Goal: Task Accomplishment & Management: Manage account settings

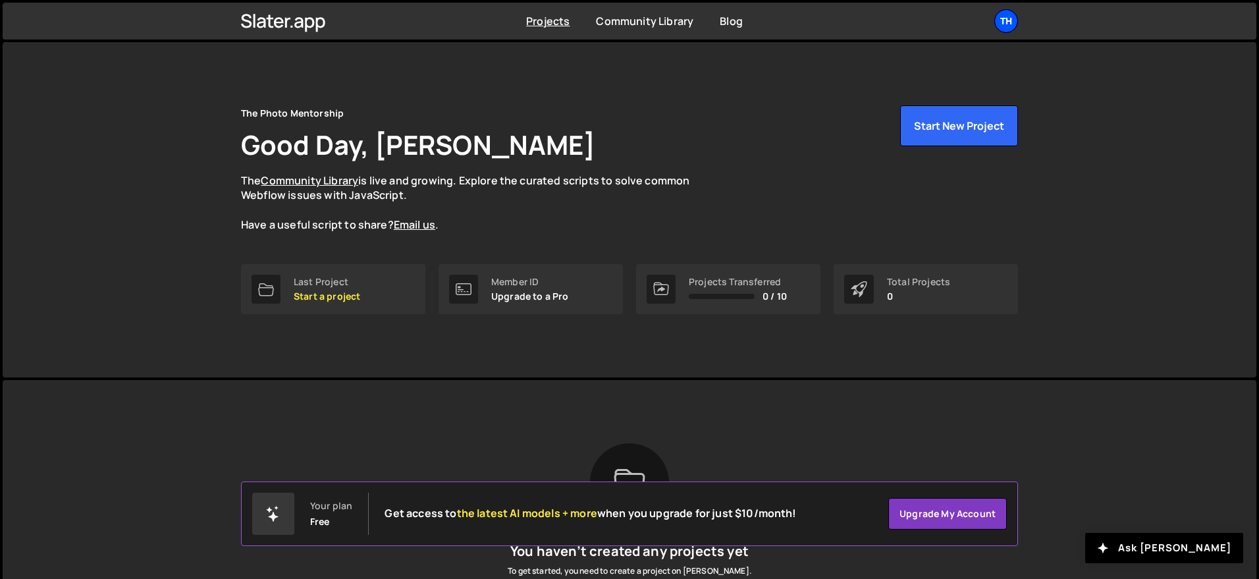
click at [1004, 22] on div "Th" at bounding box center [1006, 21] width 24 height 24
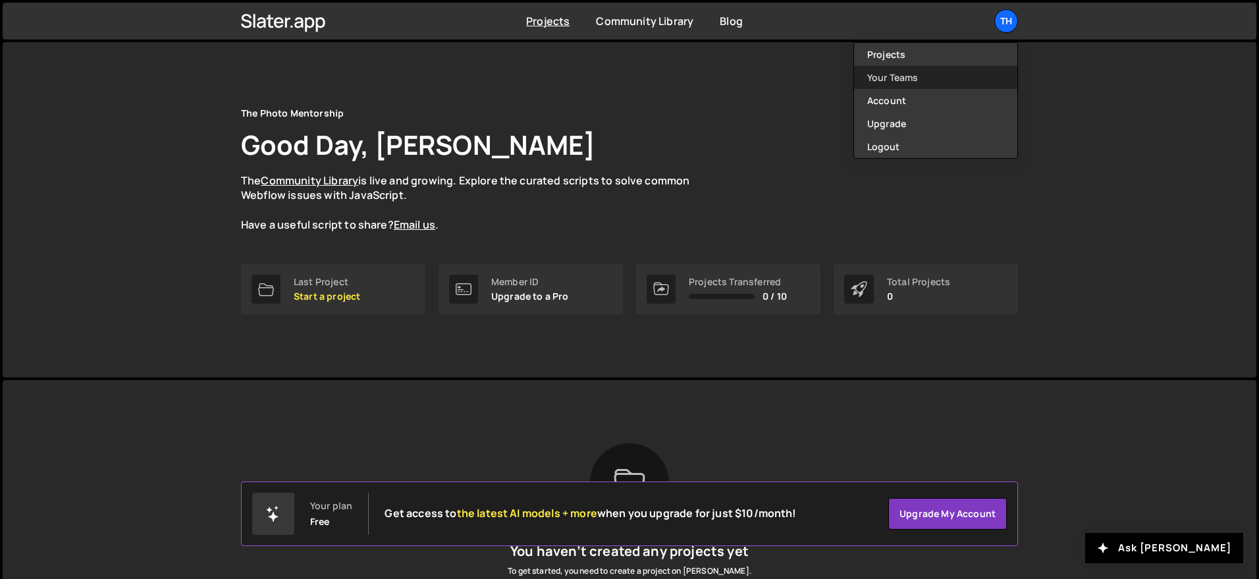
click at [914, 74] on link "Your Teams" at bounding box center [935, 77] width 163 height 23
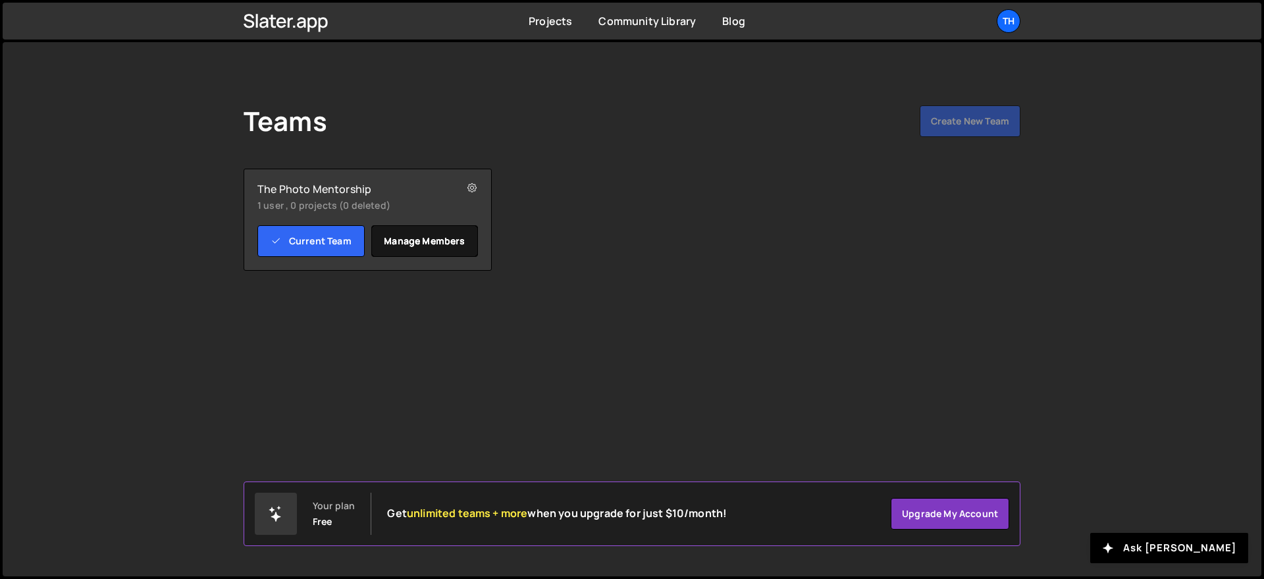
click at [446, 244] on link "Manage members" at bounding box center [424, 241] width 107 height 32
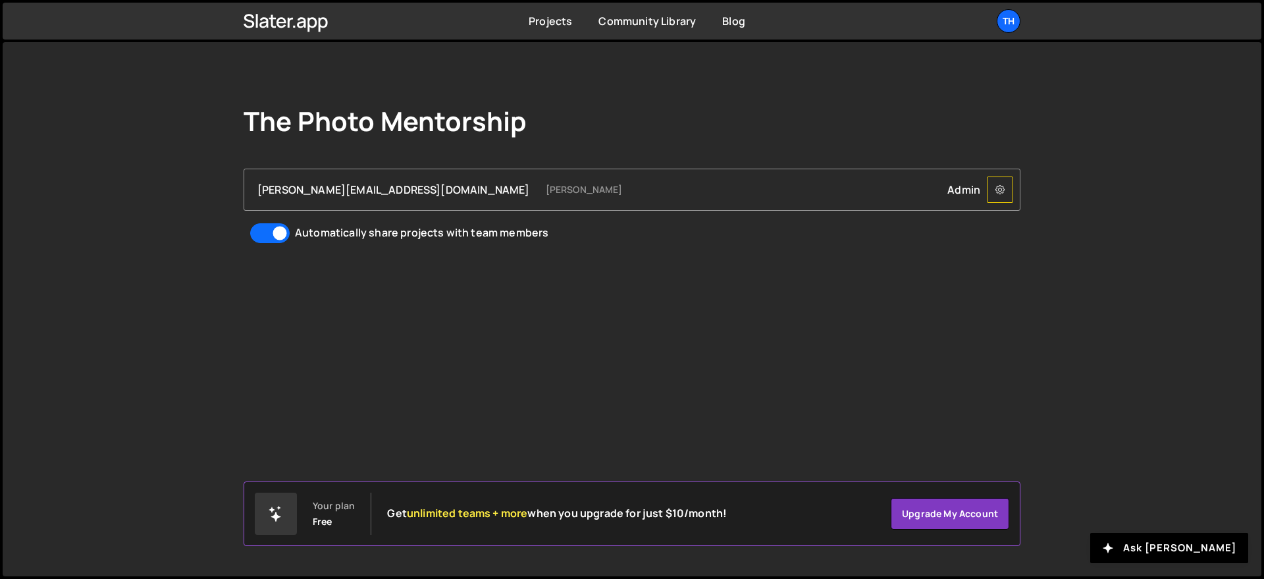
click at [995, 191] on icon at bounding box center [999, 189] width 9 height 13
click at [963, 517] on link "Upgrade my account" at bounding box center [950, 514] width 118 height 32
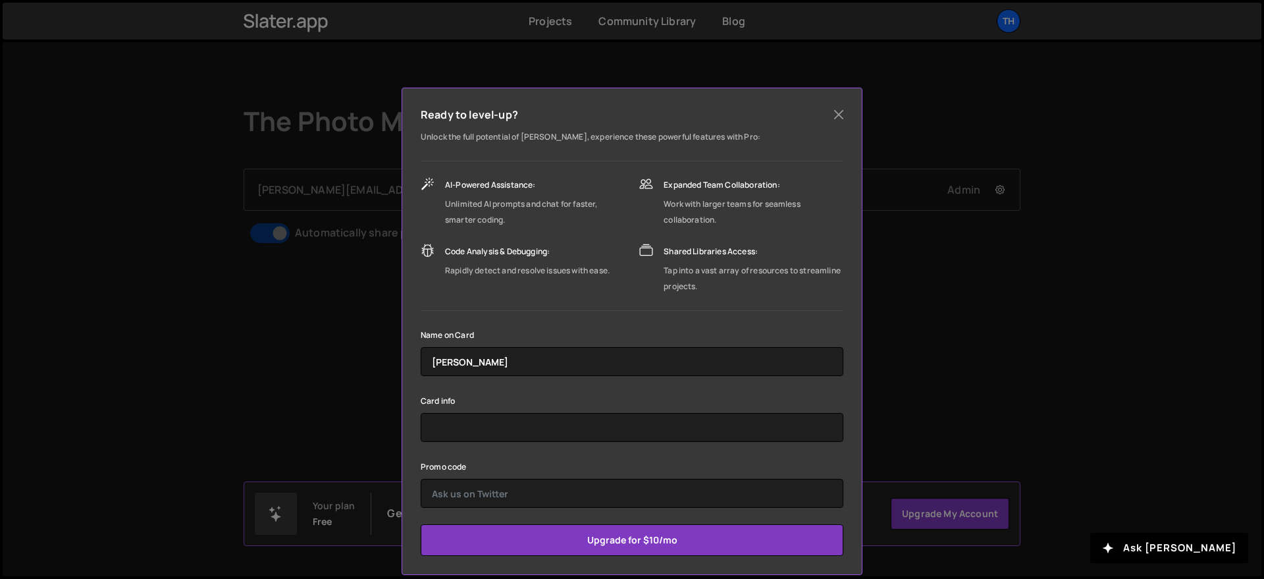
scroll to position [59, 0]
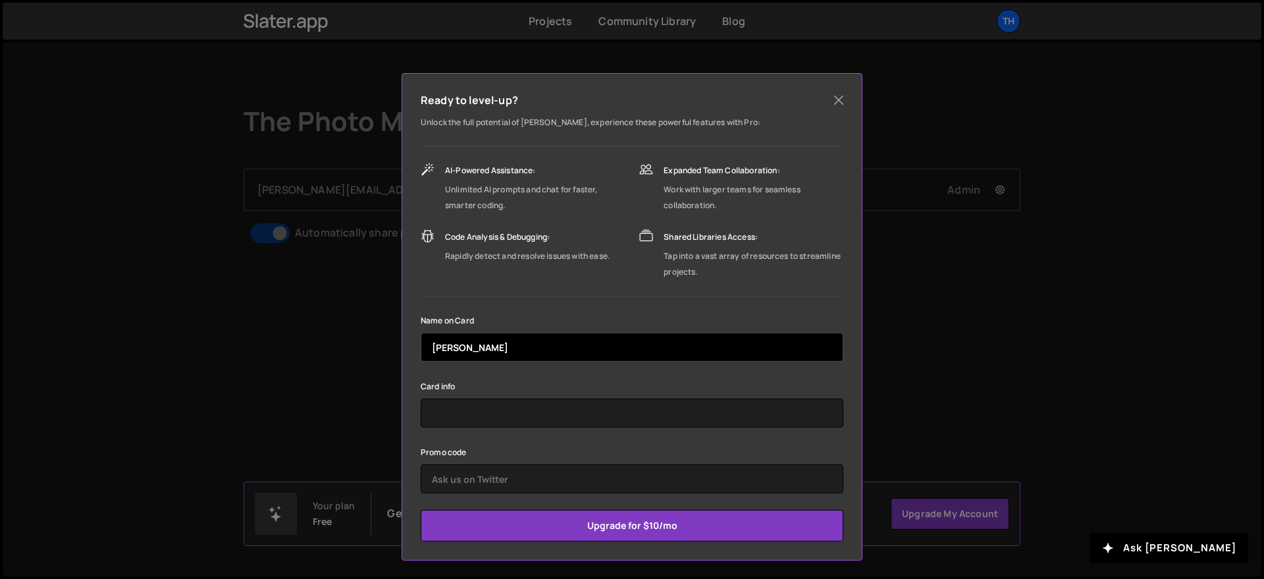
click at [511, 359] on input "[PERSON_NAME]" at bounding box center [632, 346] width 423 height 29
click at [513, 348] on input "Spencer Bunting" at bounding box center [632, 346] width 423 height 29
type input "Tammy Molnar"
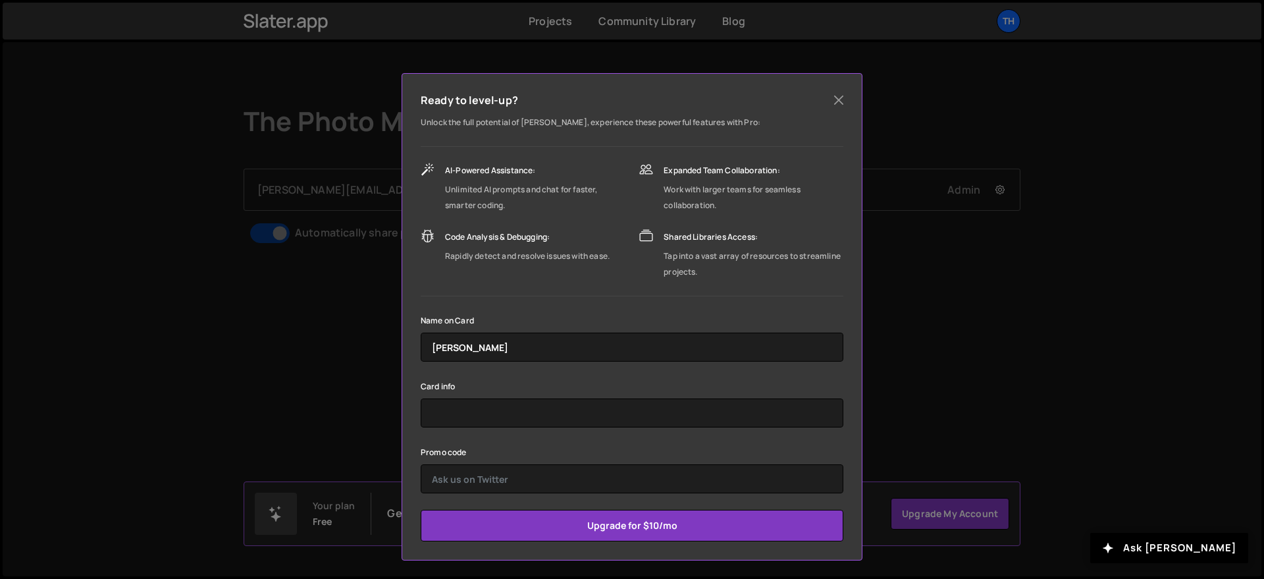
click at [763, 372] on form "Name on Card Tammy Molnar Card info Promo code Upgrade for $10/mo" at bounding box center [632, 426] width 423 height 229
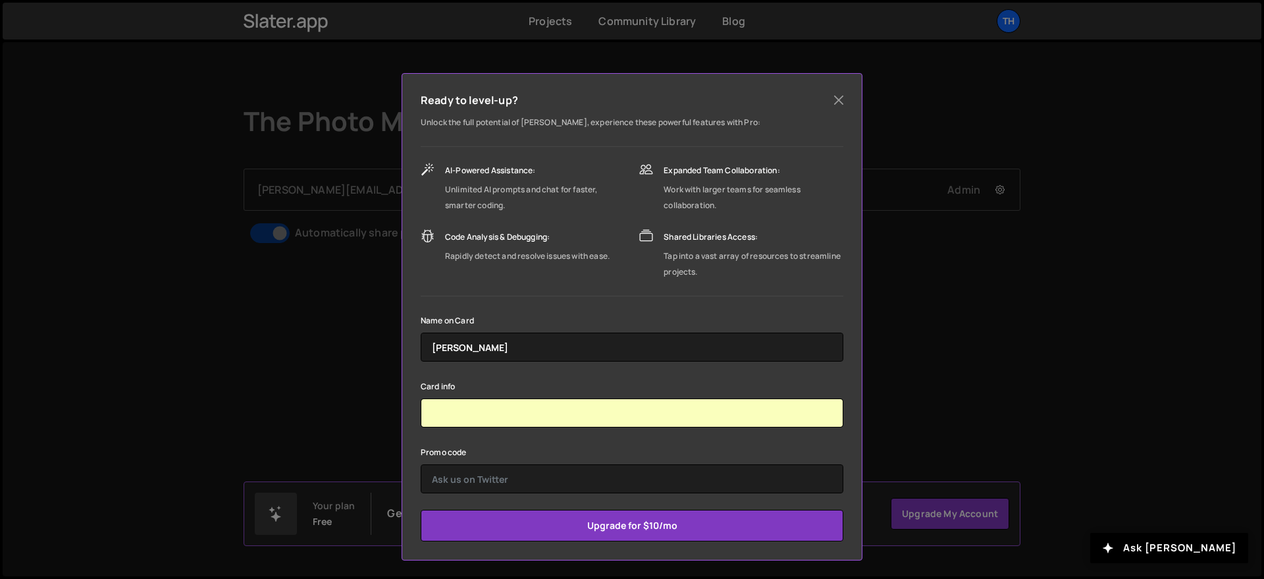
click at [592, 388] on div "Card info" at bounding box center [632, 402] width 423 height 49
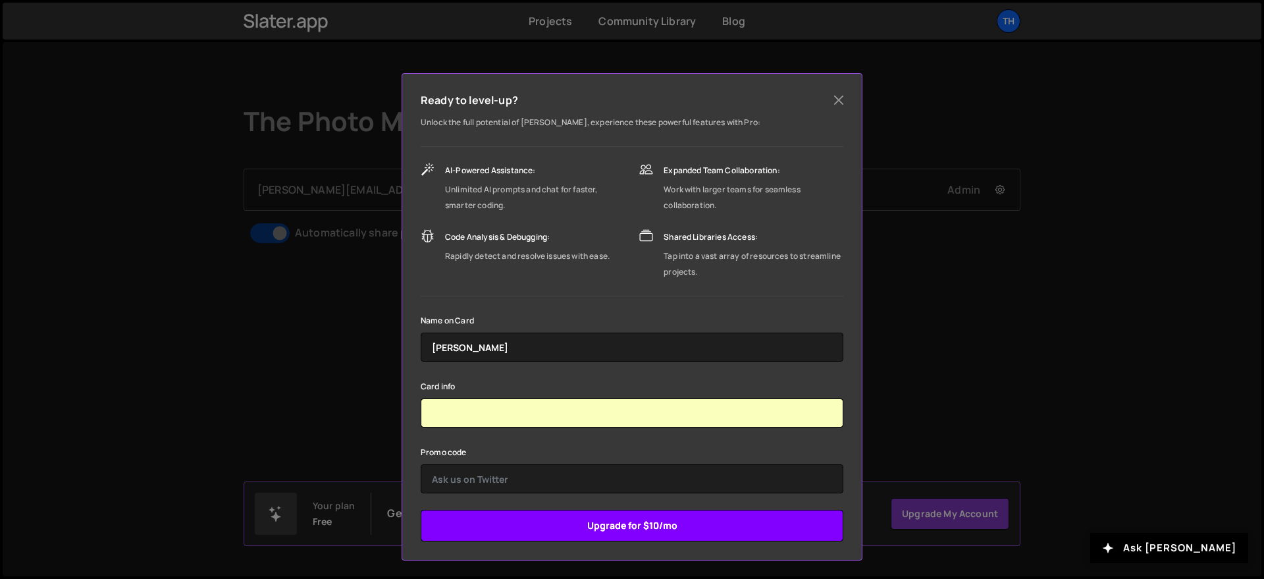
click at [650, 530] on input "Upgrade for $10/mo" at bounding box center [632, 525] width 423 height 32
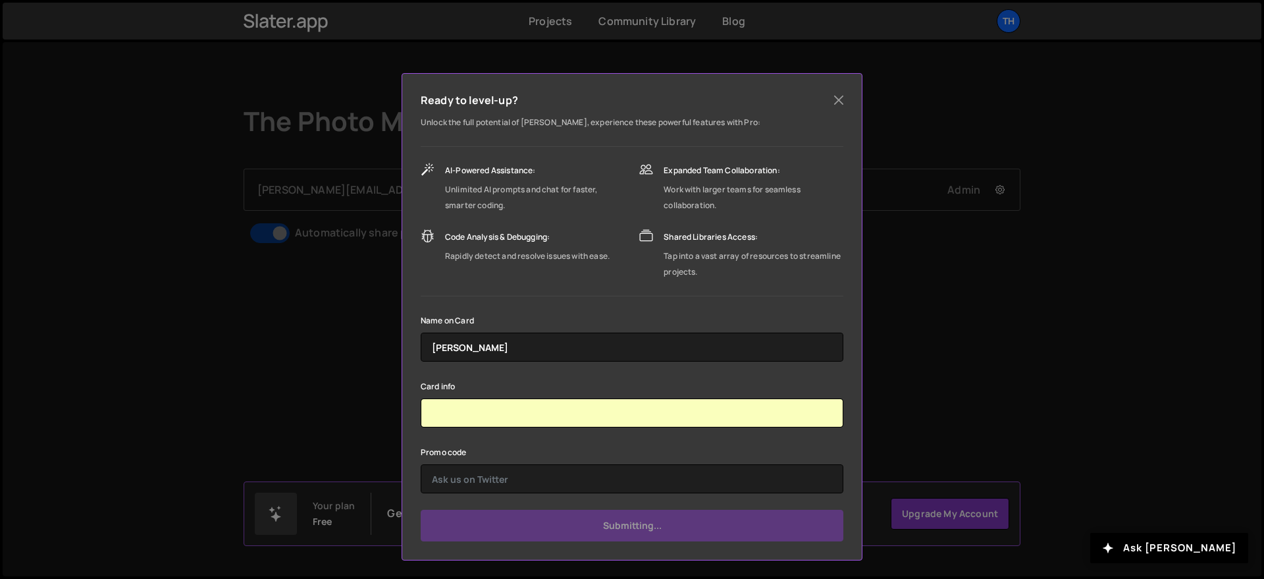
type input "Submit"
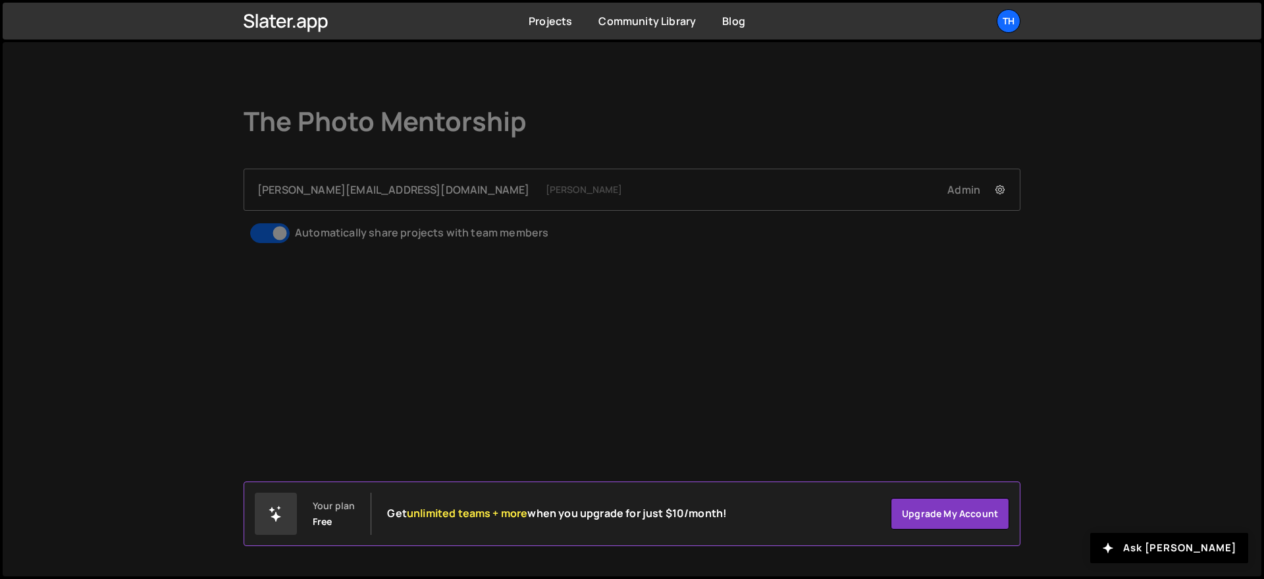
scroll to position [0, 0]
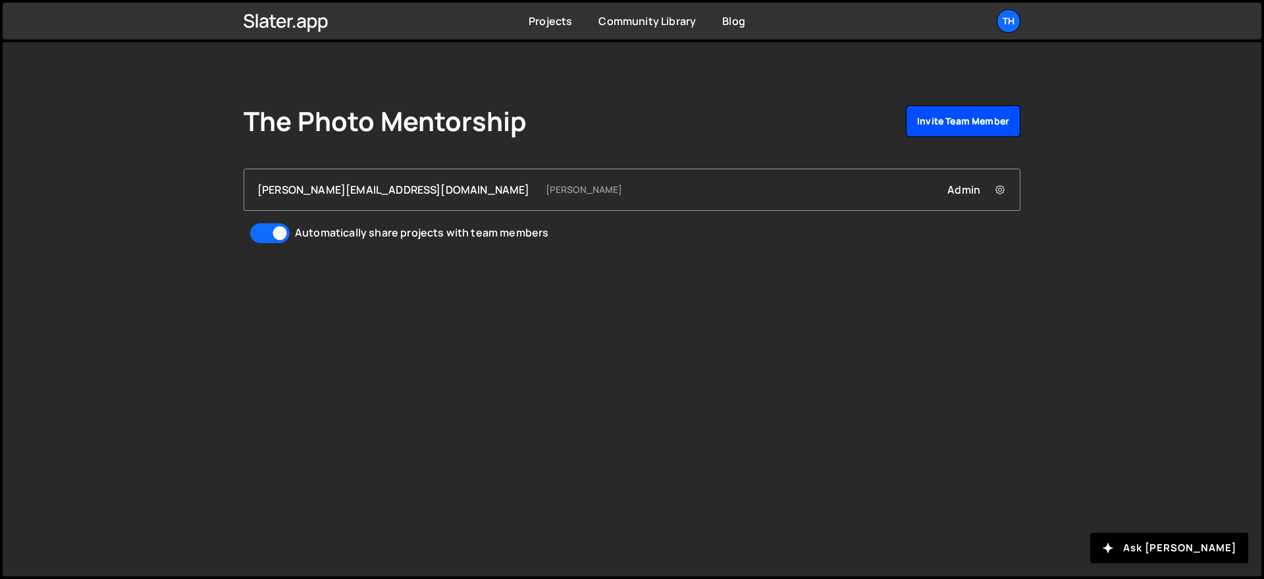
click at [930, 124] on link "Invite team member" at bounding box center [963, 121] width 115 height 32
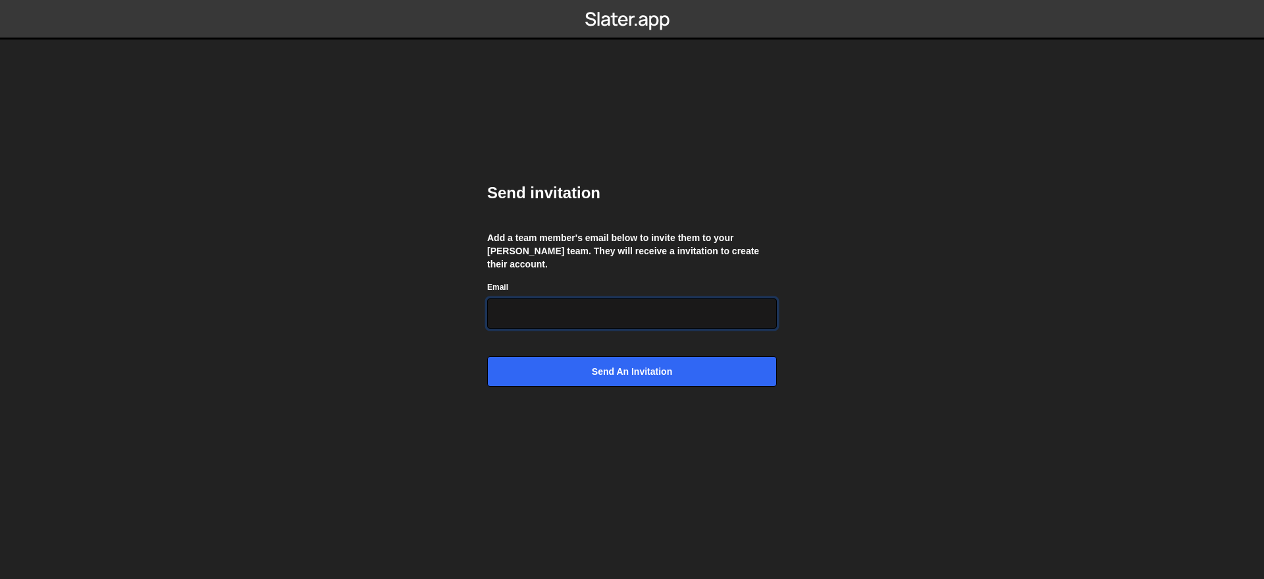
click at [532, 310] on input "Email" at bounding box center [632, 313] width 290 height 30
click at [522, 302] on input "hello" at bounding box center [632, 313] width 290 height 30
click at [523, 302] on input "hello" at bounding box center [632, 313] width 290 height 30
paste input "@pinecone.agency"
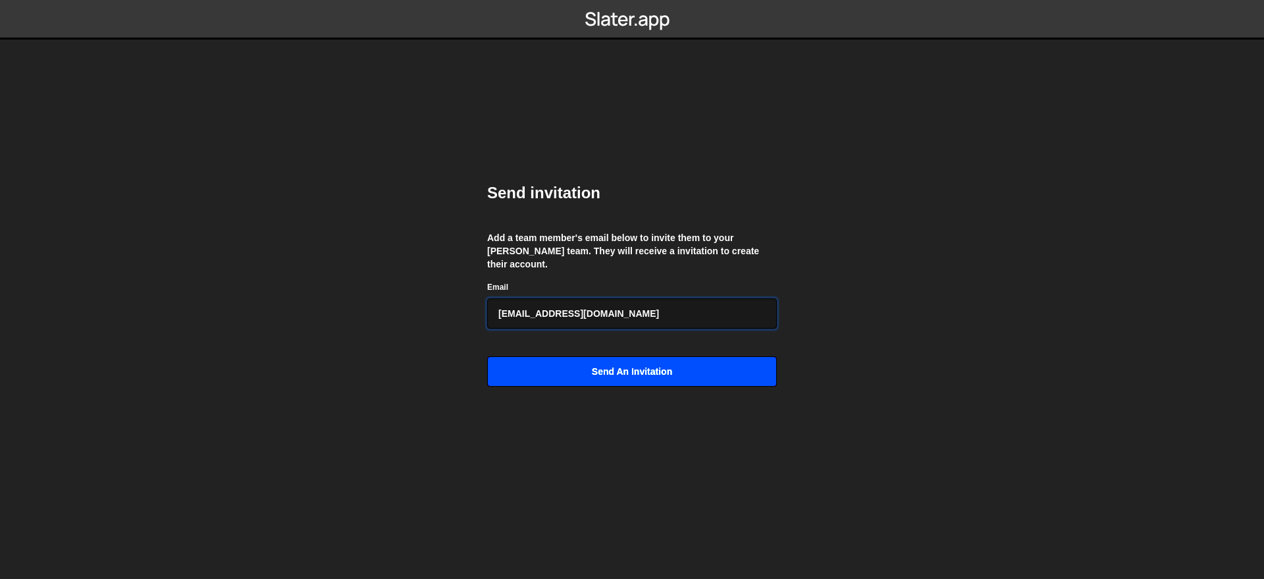
type input "[EMAIL_ADDRESS][DOMAIN_NAME]"
click at [549, 369] on input "Send an invitation" at bounding box center [632, 371] width 290 height 30
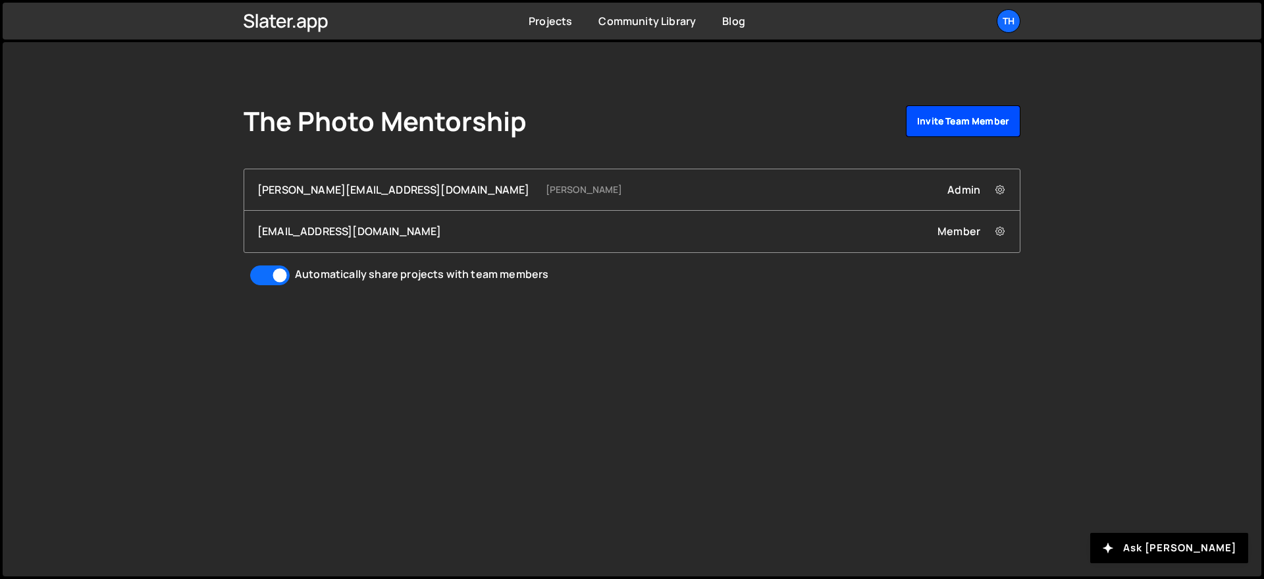
click at [961, 126] on link "Invite team member" at bounding box center [963, 121] width 115 height 32
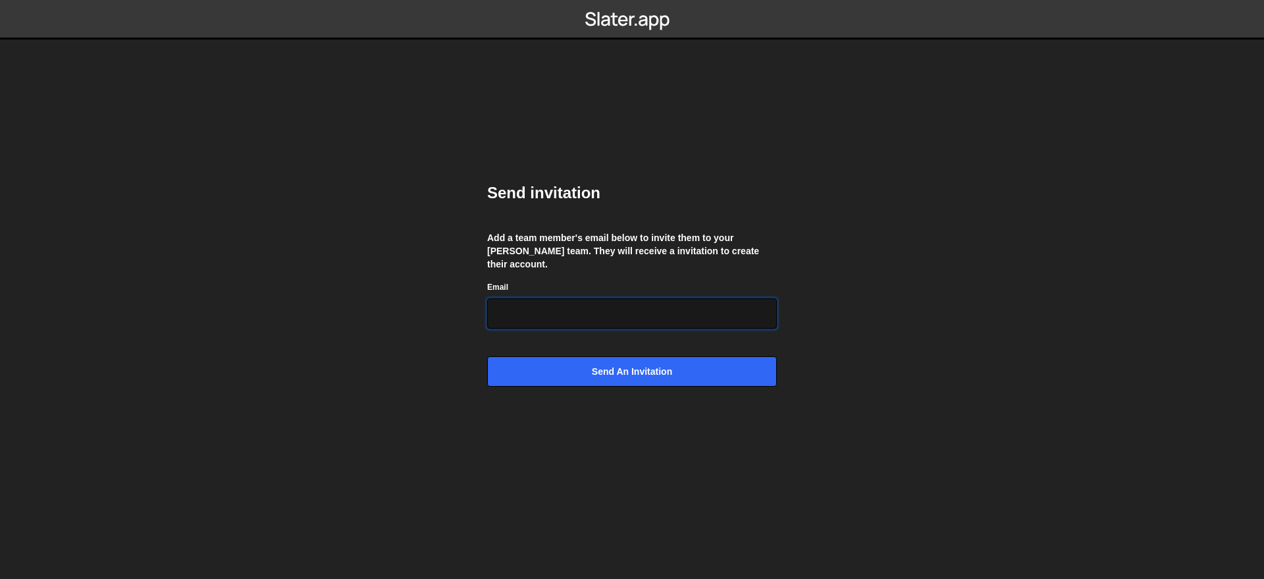
click at [521, 311] on input "Email" at bounding box center [632, 313] width 290 height 30
paste input "[EMAIL_ADDRESS][DOMAIN_NAME]"
drag, startPoint x: 519, startPoint y: 307, endPoint x: 487, endPoint y: 309, distance: 32.3
click at [485, 309] on div "Send invitation Add a team member's email below to invite them to your Slater t…" at bounding box center [631, 289] width 329 height 579
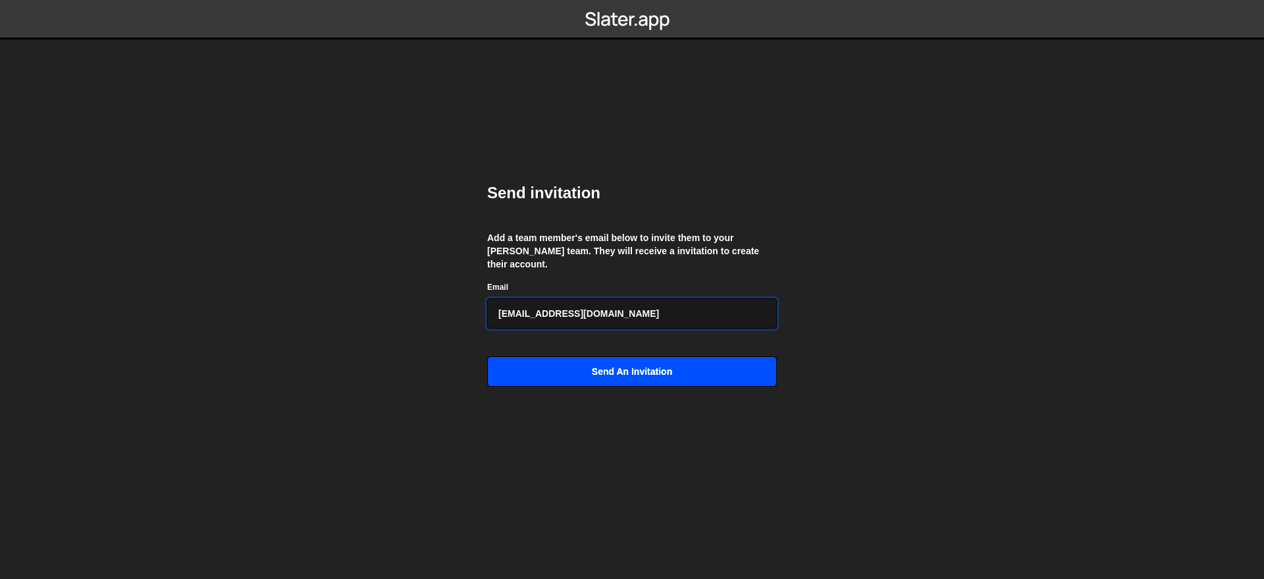
type input "[EMAIL_ADDRESS][DOMAIN_NAME]"
click at [633, 366] on input "Send an invitation" at bounding box center [632, 371] width 290 height 30
